Goal: Complete application form: Complete application form

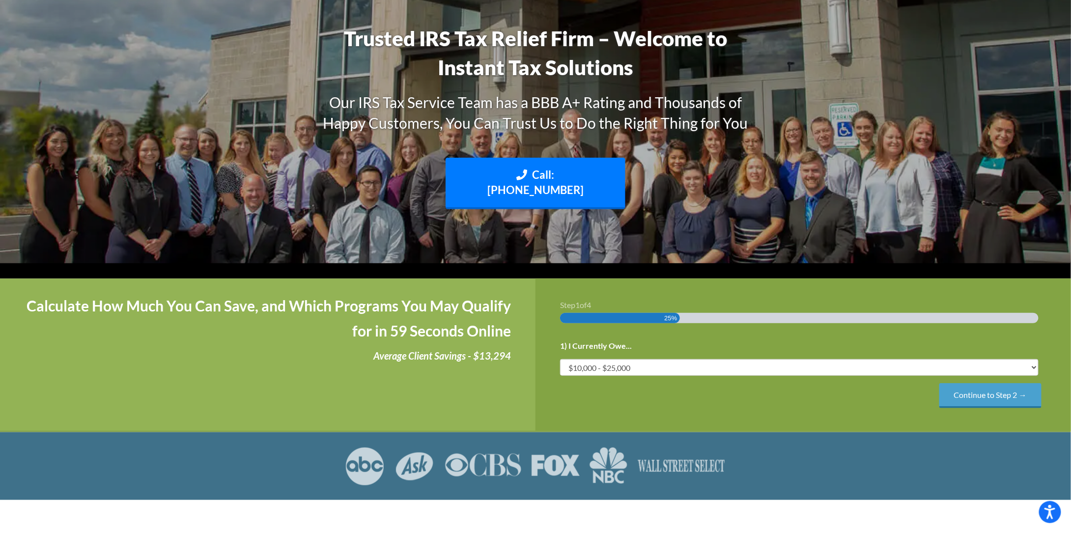
scroll to position [147, 0]
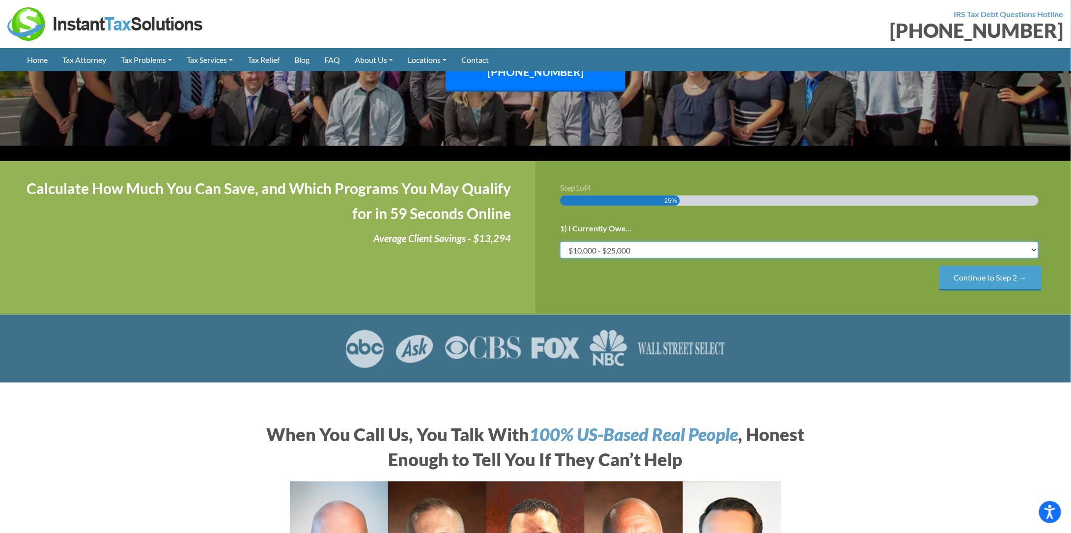
click at [684, 242] on select "Less than $10,000 $10,000 - $25,000 $25,000 - $50,000 $50,000 - $75,000 $75,000+" at bounding box center [799, 250] width 478 height 17
select select "over-75"
click at [560, 242] on select "Less than $10,000 $10,000 - $25,000 $25,000 - $50,000 $50,000 - $75,000 $75,000+" at bounding box center [799, 250] width 478 height 17
click at [971, 269] on input "Continue to Step 2 →" at bounding box center [990, 278] width 102 height 25
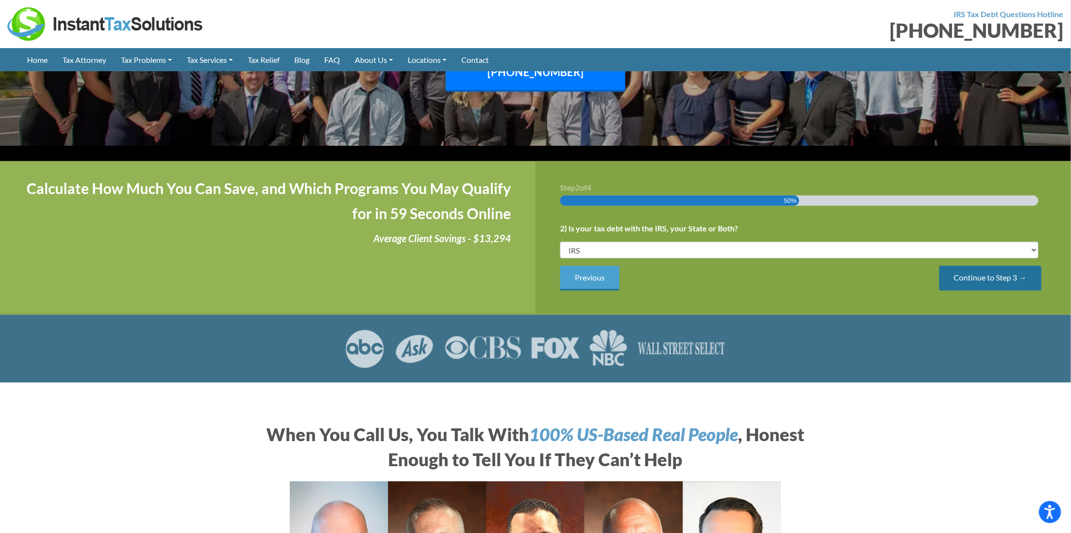
click at [971, 266] on input "Continue to Step 3 →" at bounding box center [990, 278] width 102 height 25
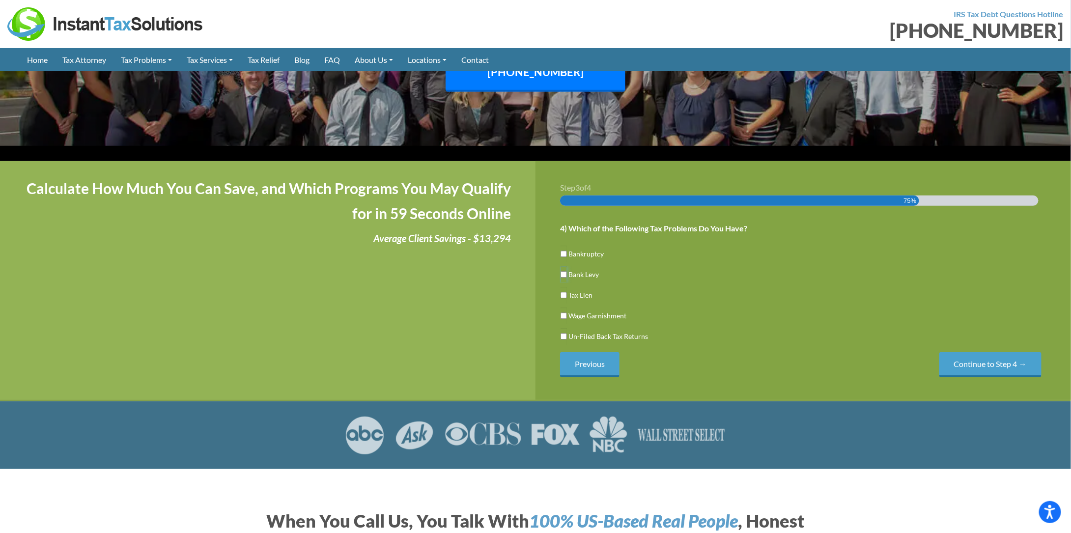
click at [562, 266] on input "Bank Levy" at bounding box center [563, 274] width 6 height 17
checkbox input "true"
click at [562, 287] on input "Tax Lien" at bounding box center [563, 295] width 6 height 17
checkbox input "true"
click at [564, 266] on input "Bank Levy" at bounding box center [563, 274] width 6 height 17
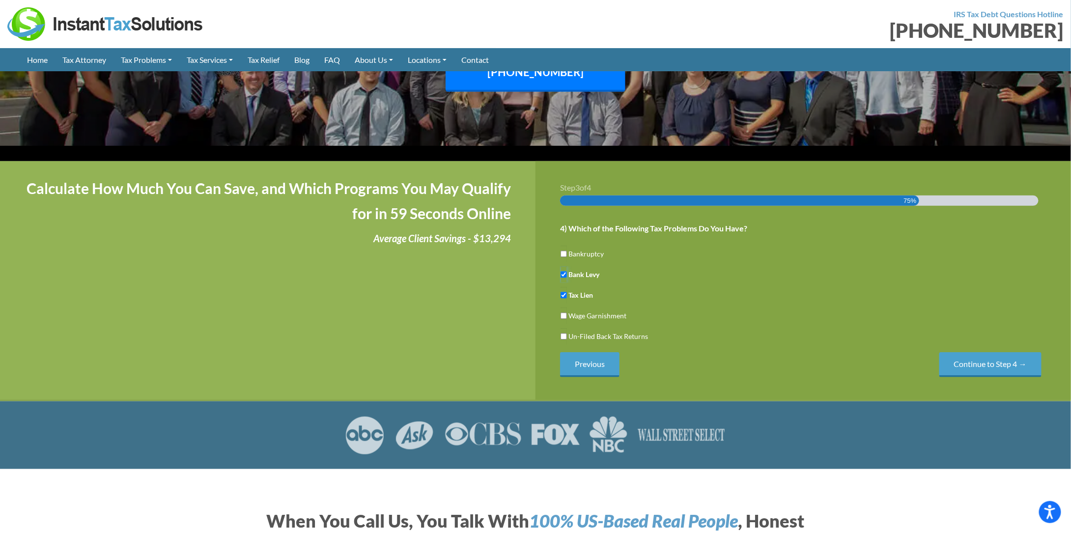
checkbox input "false"
click at [563, 307] on input "Wage Garnishment" at bounding box center [563, 315] width 6 height 17
checkbox input "true"
click at [978, 352] on input "Continue to Step 4 →" at bounding box center [990, 364] width 102 height 25
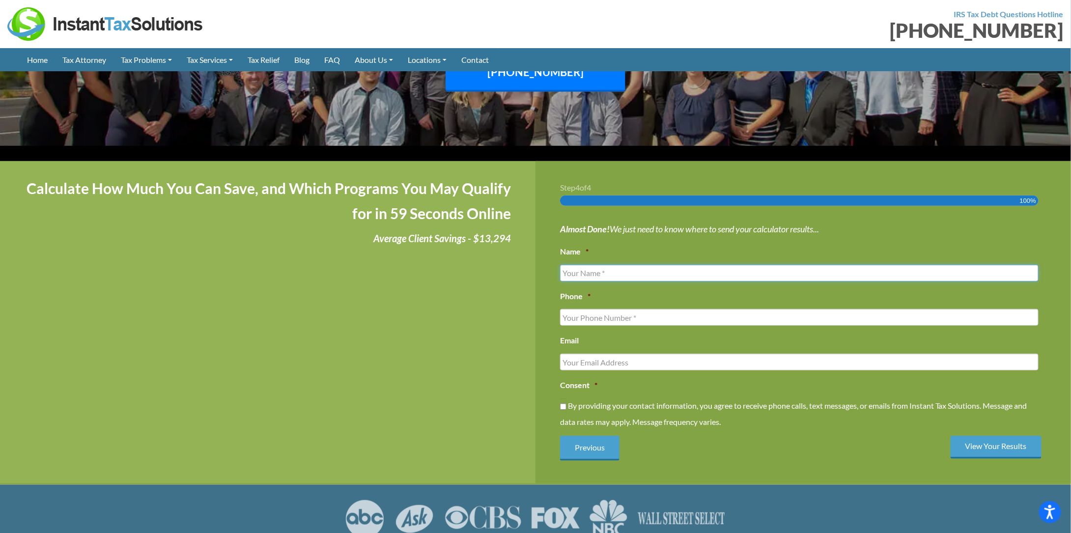
click at [670, 265] on input "Name *" at bounding box center [799, 273] width 478 height 17
type input "[PERSON_NAME]"
type input "5403233710"
type input "[EMAIL_ADDRESS][DOMAIN_NAME]"
type input "[PHONE_NUMBER]"
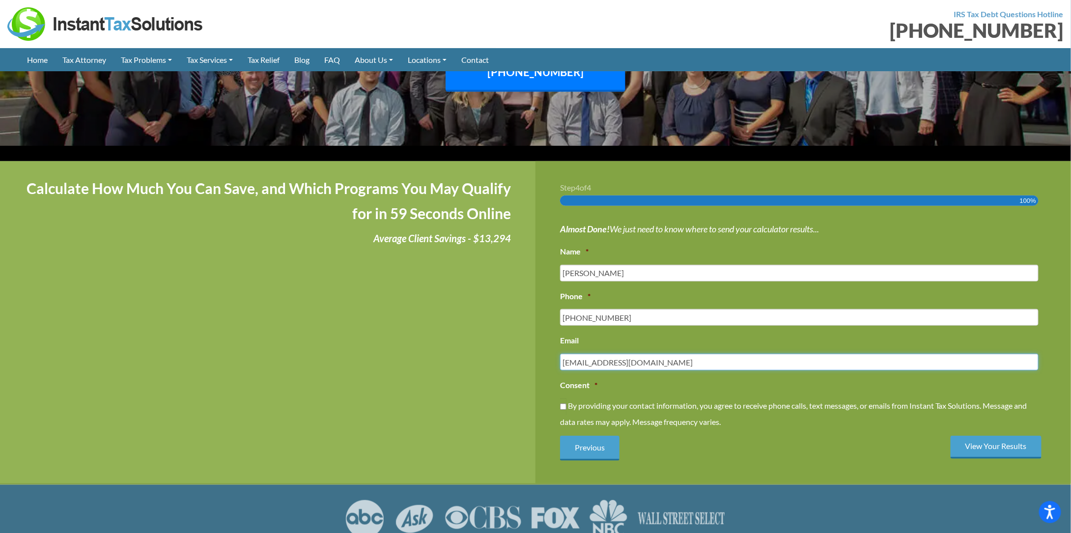
drag, startPoint x: 652, startPoint y: 348, endPoint x: 684, endPoint y: 348, distance: 32.4
click at [652, 354] on input "[EMAIL_ADDRESS][DOMAIN_NAME]" at bounding box center [799, 362] width 478 height 17
type input "[EMAIL_ADDRESS][DOMAIN_NAME]"
click at [560, 398] on input "By providing your contact information, you agree to receive phone calls, text m…" at bounding box center [563, 406] width 6 height 17
checkbox input "true"
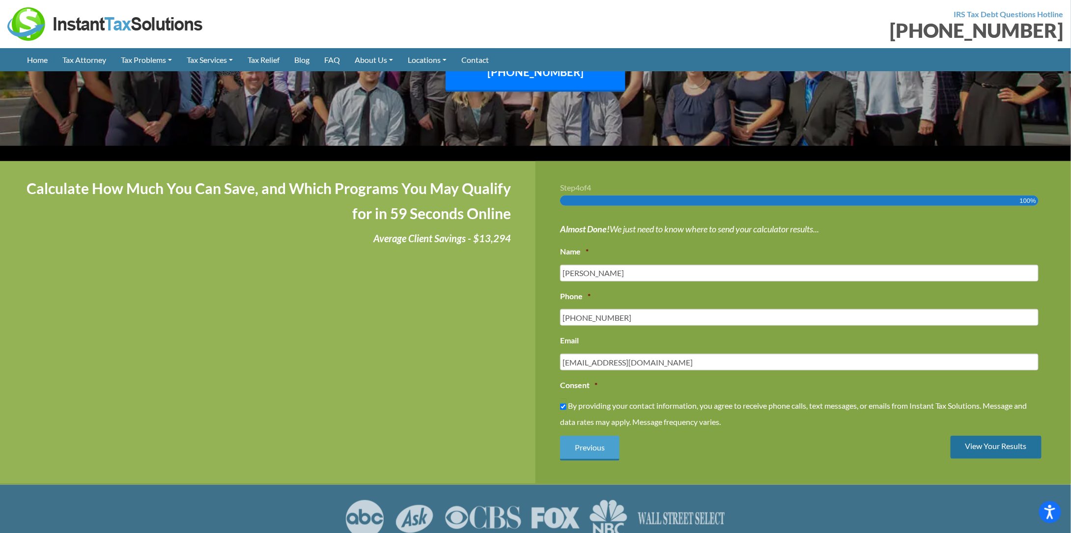
click at [994, 436] on input "View Your Results" at bounding box center [995, 447] width 91 height 23
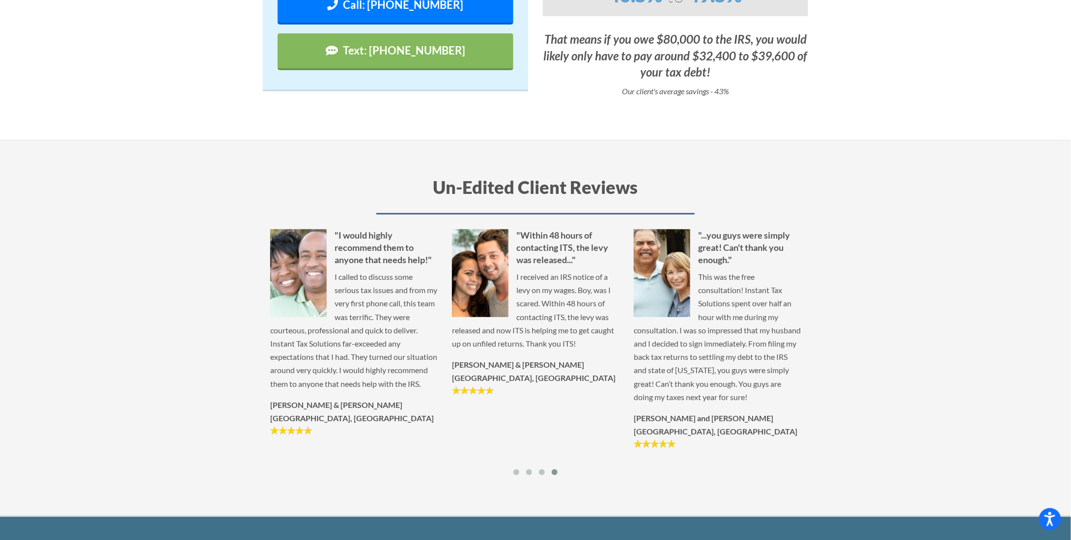
scroll to position [147, 0]
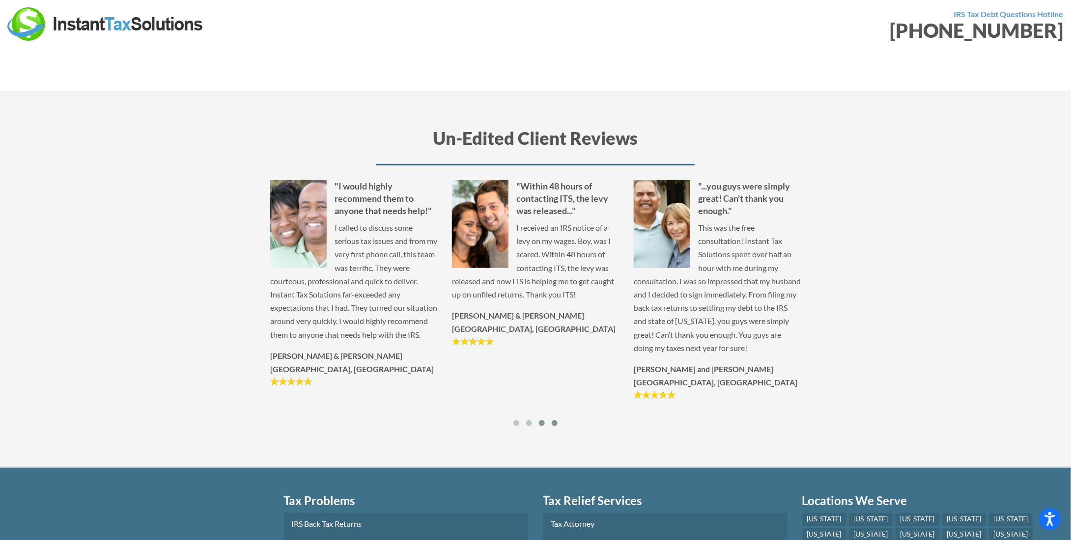
click at [541, 426] on span at bounding box center [542, 423] width 6 height 6
click at [528, 426] on span at bounding box center [529, 423] width 6 height 6
